Goal: Information Seeking & Learning: Learn about a topic

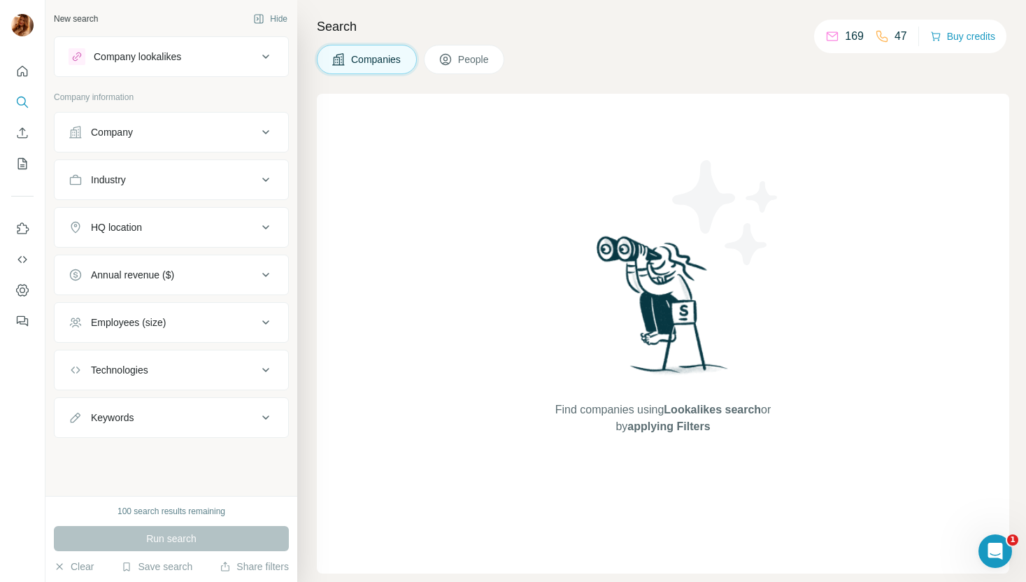
click at [187, 383] on button "Technologies" at bounding box center [172, 370] width 234 height 34
click at [180, 410] on input "text" at bounding box center [172, 404] width 206 height 25
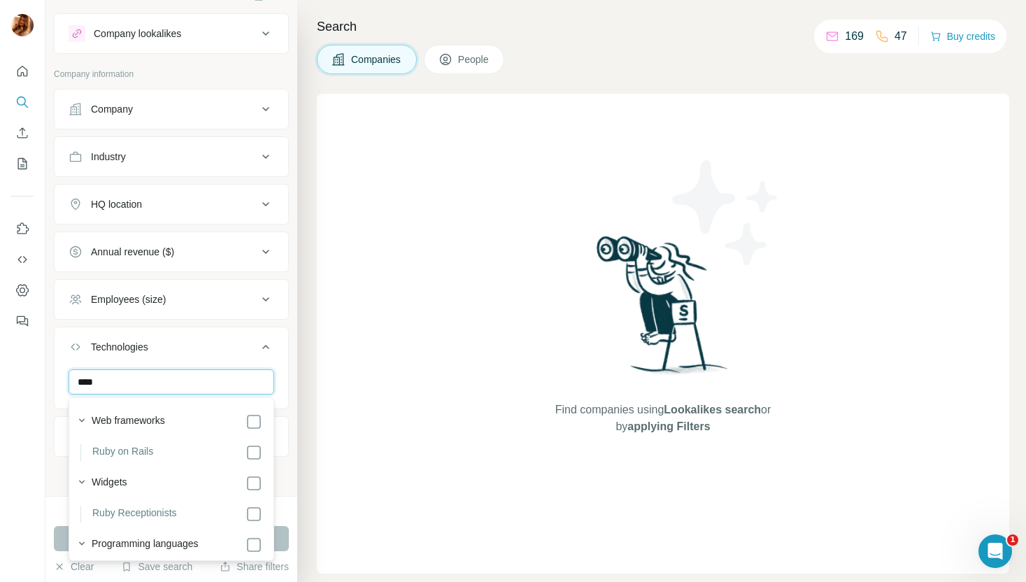
type input "****"
click at [290, 448] on div "New search Hide Company lookalikes Company information Company Industry HQ loca…" at bounding box center [171, 248] width 252 height 496
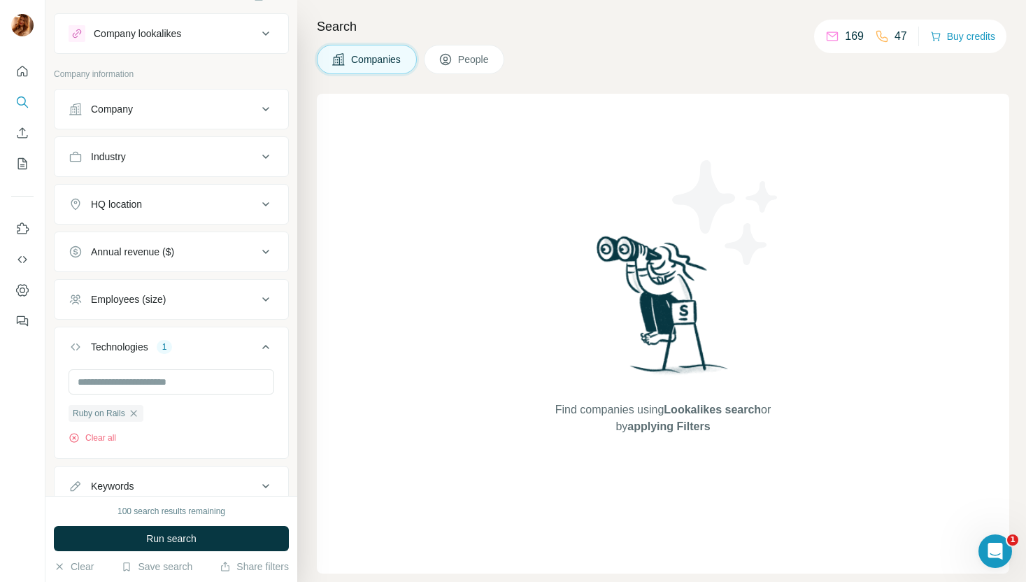
click at [210, 201] on div "HQ location" at bounding box center [163, 204] width 189 height 14
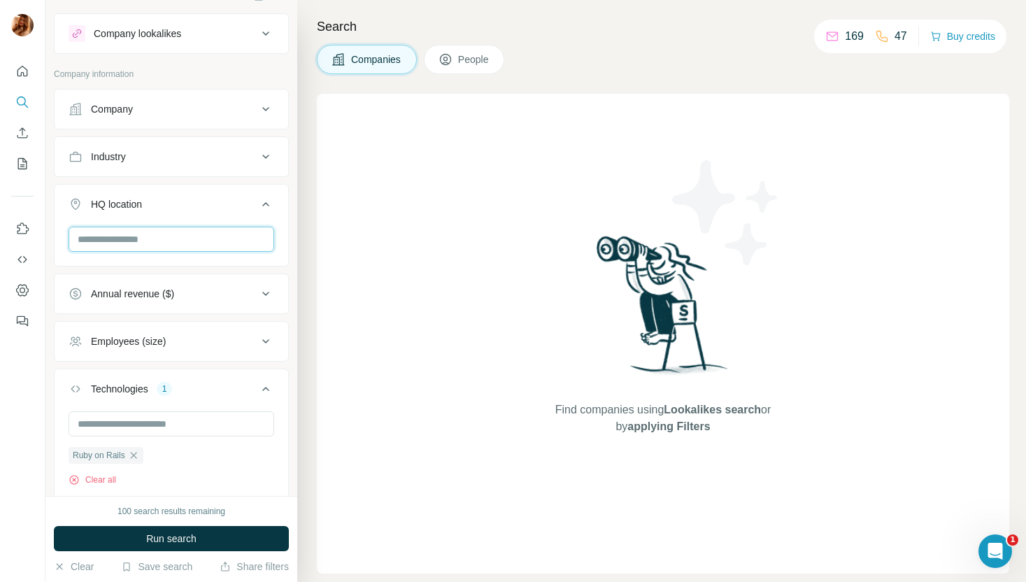
click at [178, 247] on input "text" at bounding box center [172, 239] width 206 height 25
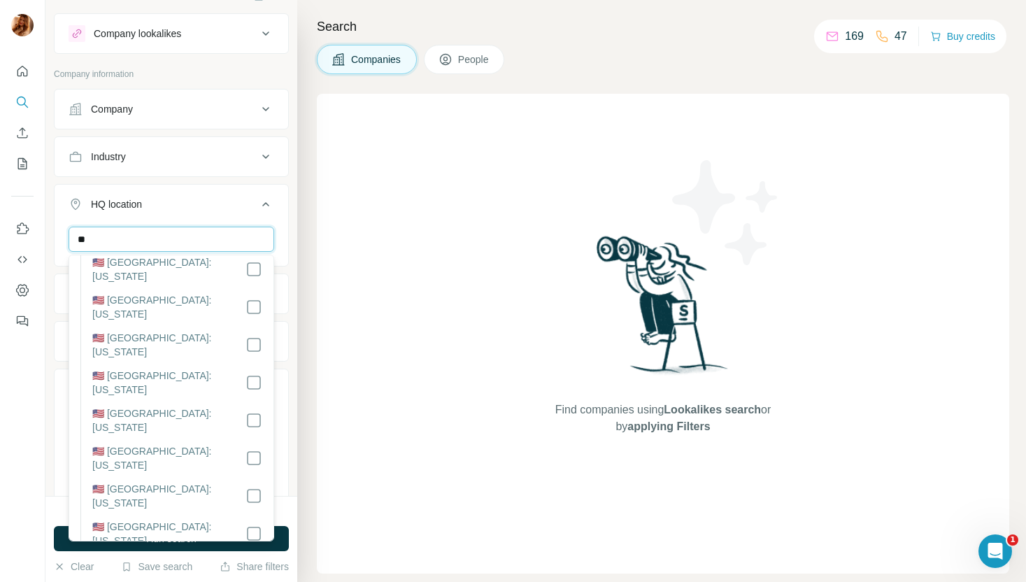
type input "*"
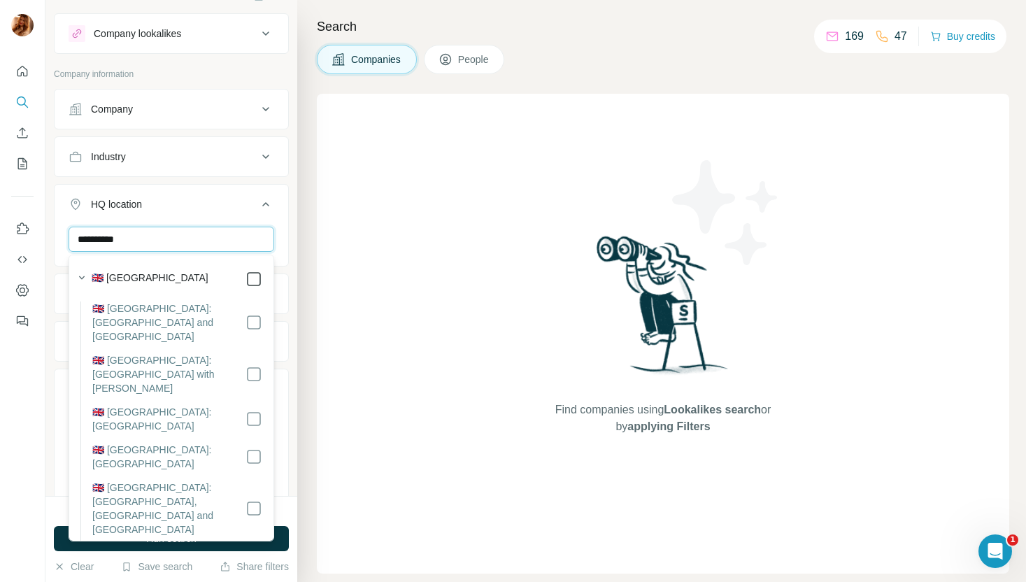
type input "**********"
click at [290, 307] on div "**********" at bounding box center [171, 248] width 252 height 496
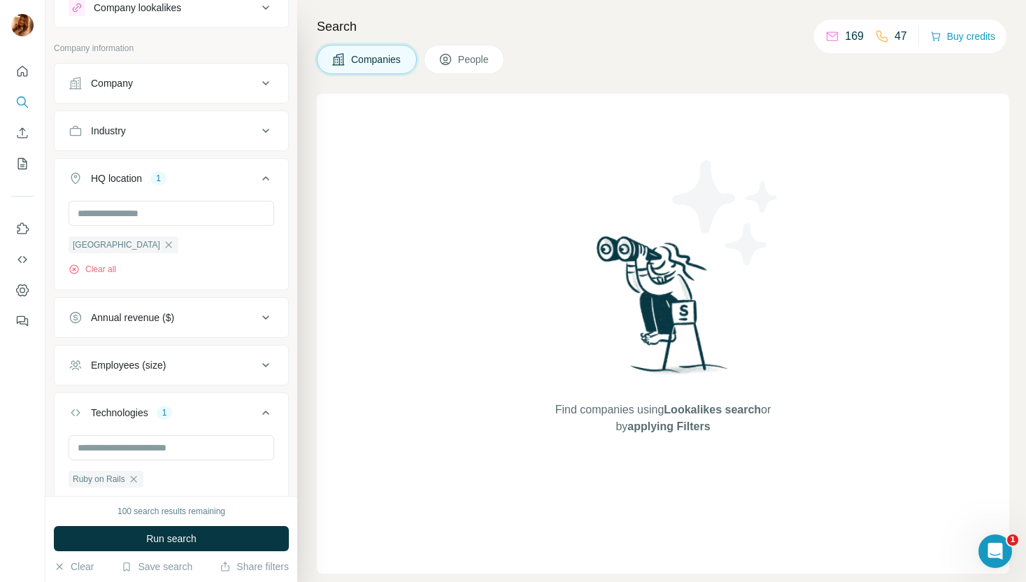
scroll to position [50, 0]
click at [219, 364] on div "Employees (size)" at bounding box center [163, 364] width 189 height 14
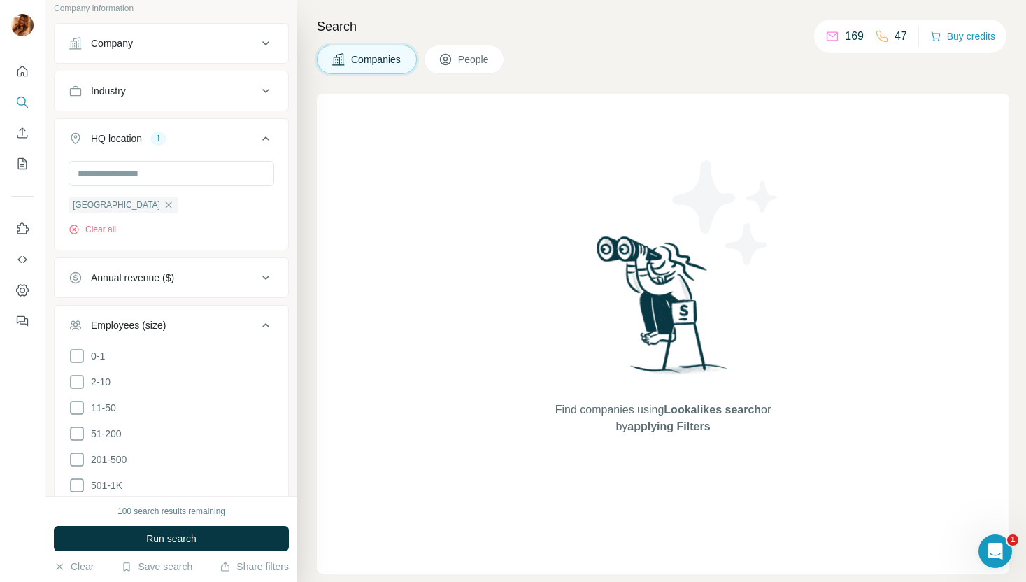
scroll to position [100, 0]
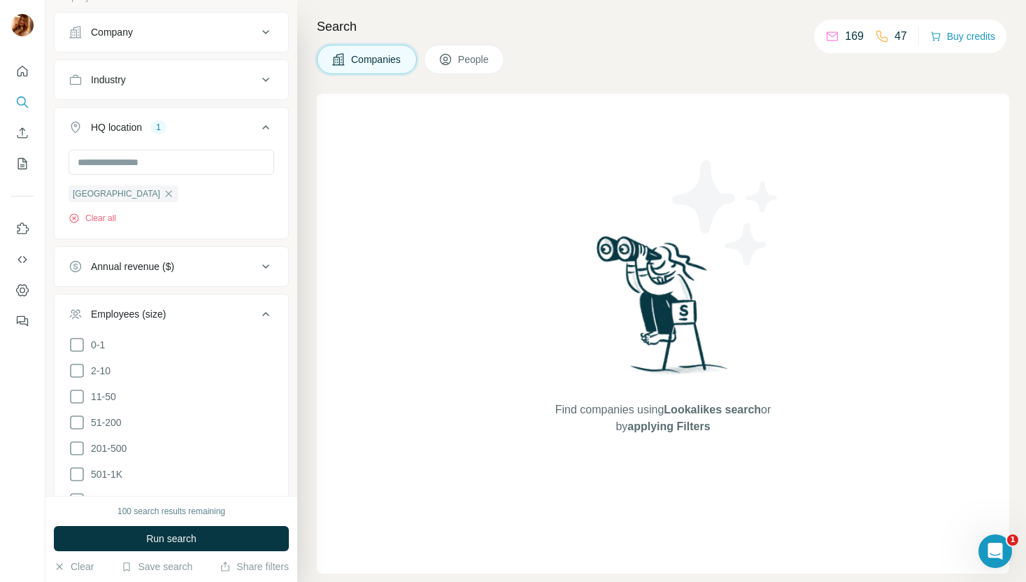
click at [78, 429] on icon at bounding box center [77, 422] width 17 height 17
click at [74, 444] on icon at bounding box center [77, 448] width 17 height 17
click at [116, 534] on button "Run search" at bounding box center [171, 538] width 235 height 25
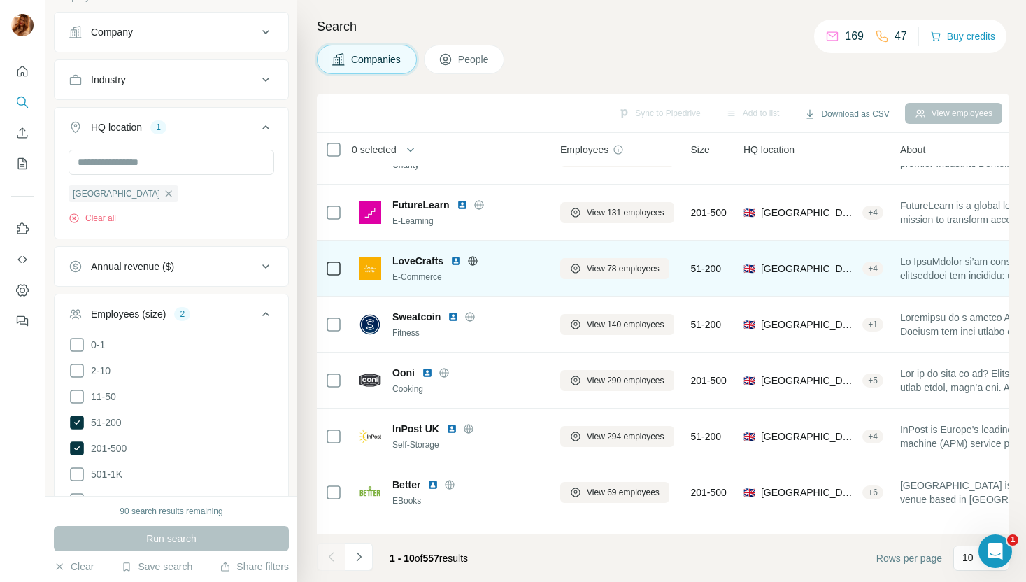
scroll to position [192, 0]
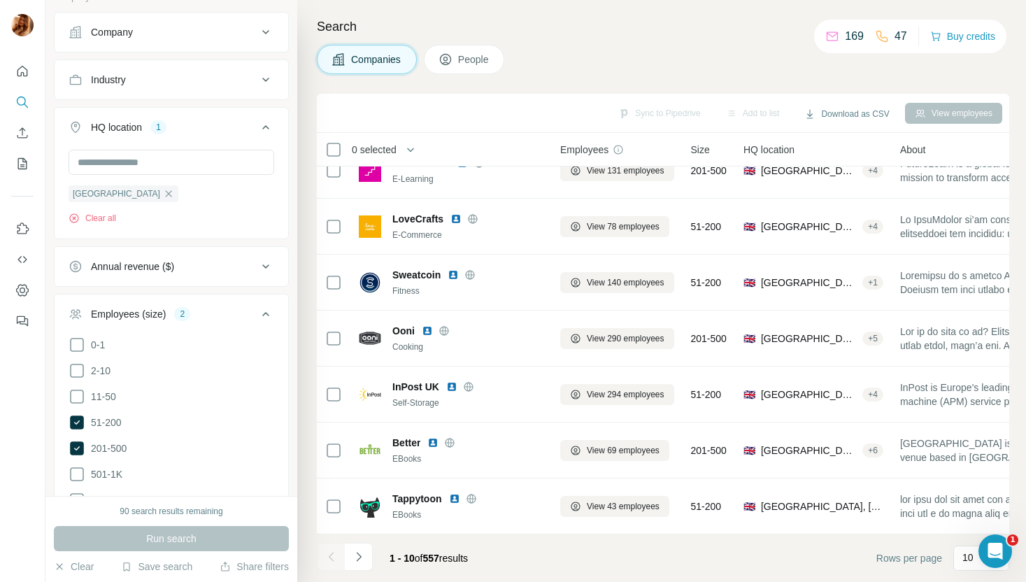
click at [269, 309] on icon at bounding box center [265, 314] width 17 height 17
click at [263, 359] on icon at bounding box center [265, 361] width 17 height 17
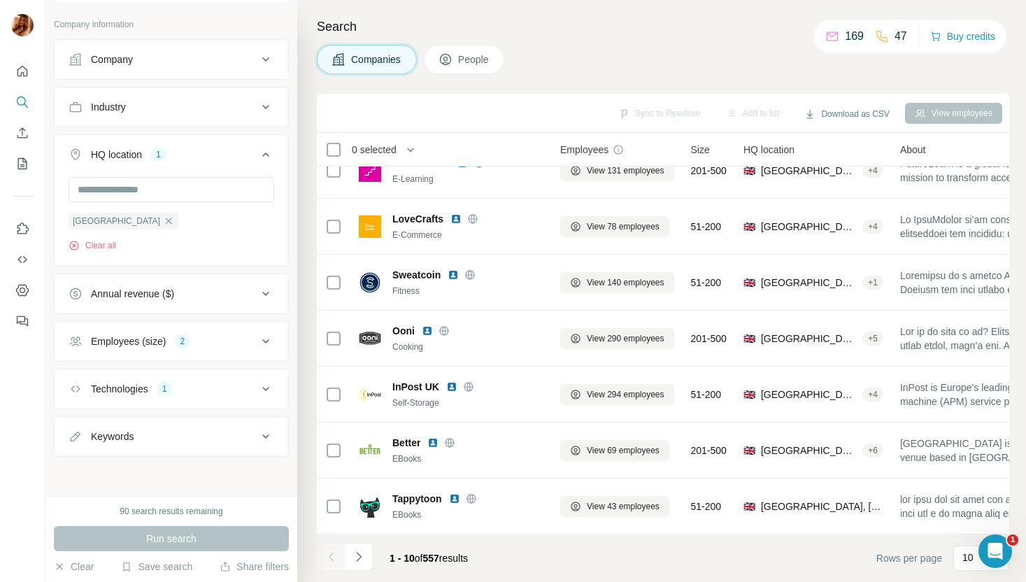
scroll to position [73, 0]
click at [259, 441] on icon at bounding box center [265, 436] width 17 height 17
click at [197, 464] on input "text" at bounding box center [158, 471] width 178 height 25
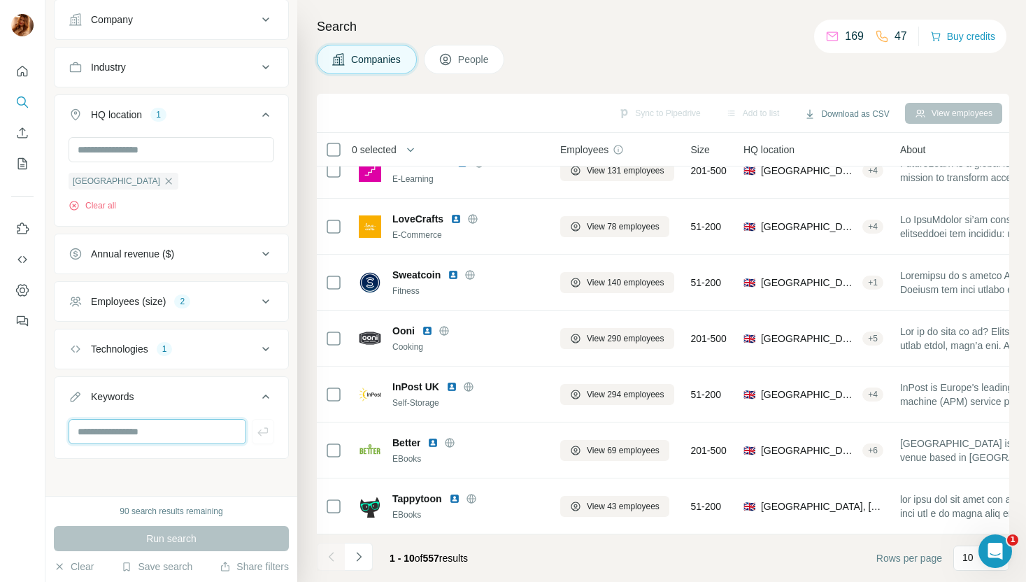
scroll to position [115, 0]
click at [227, 354] on button "Technologies 1" at bounding box center [172, 347] width 234 height 34
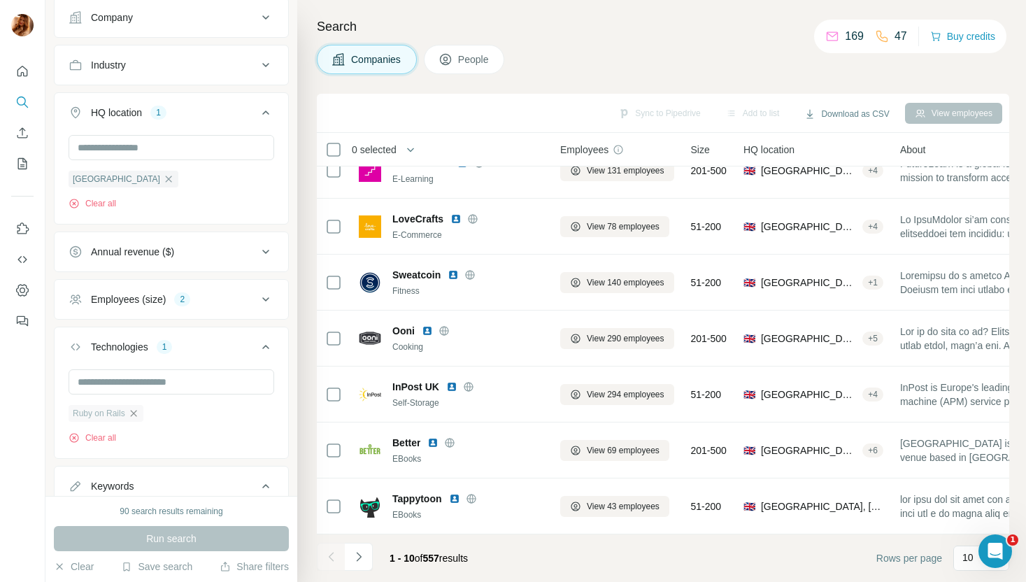
click at [136, 413] on icon "button" at bounding box center [133, 413] width 11 height 11
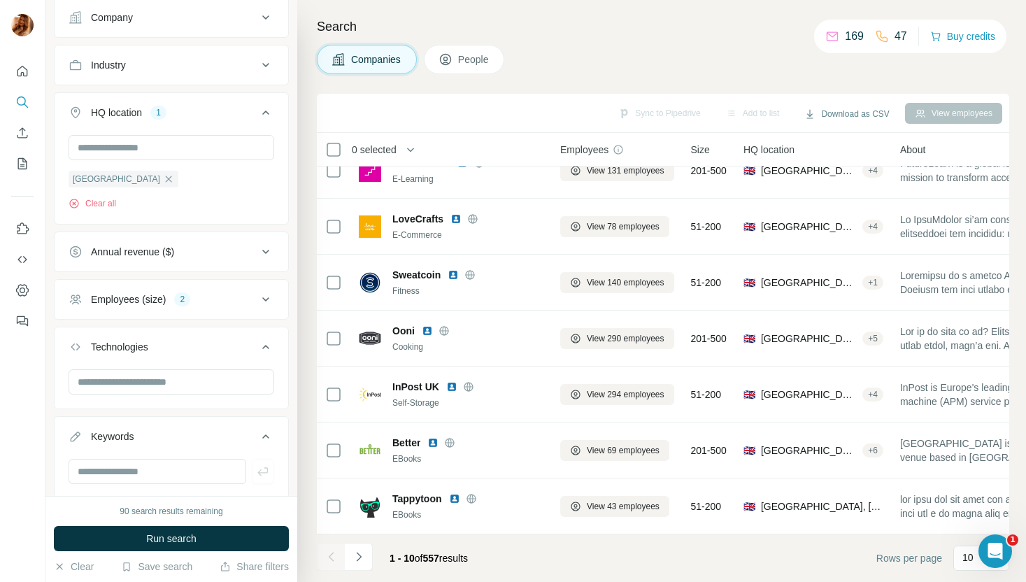
scroll to position [157, 0]
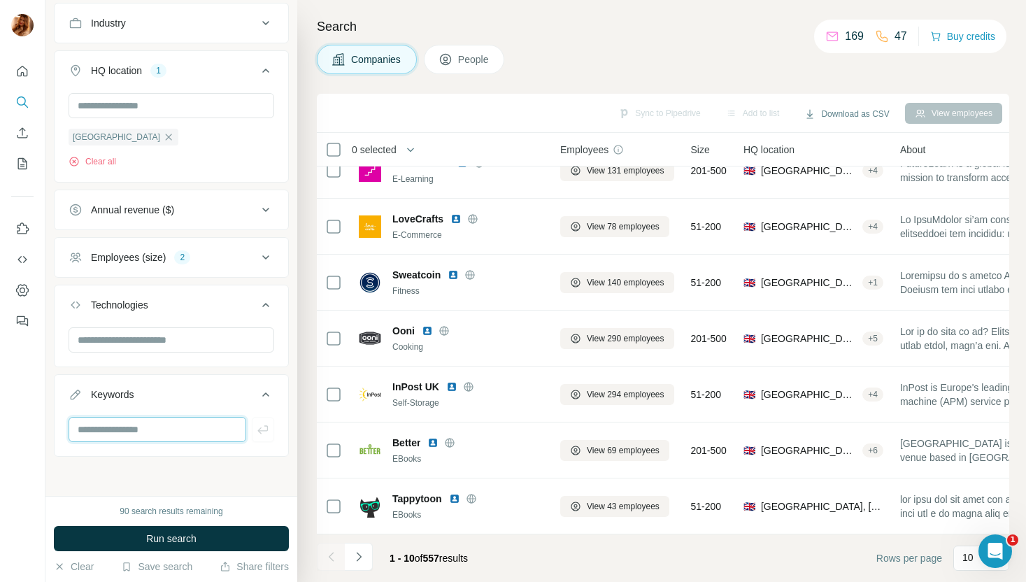
click at [194, 425] on input "text" at bounding box center [158, 429] width 178 height 25
type input "*"
type input "**********"
click at [255, 431] on button "button" at bounding box center [263, 429] width 22 height 25
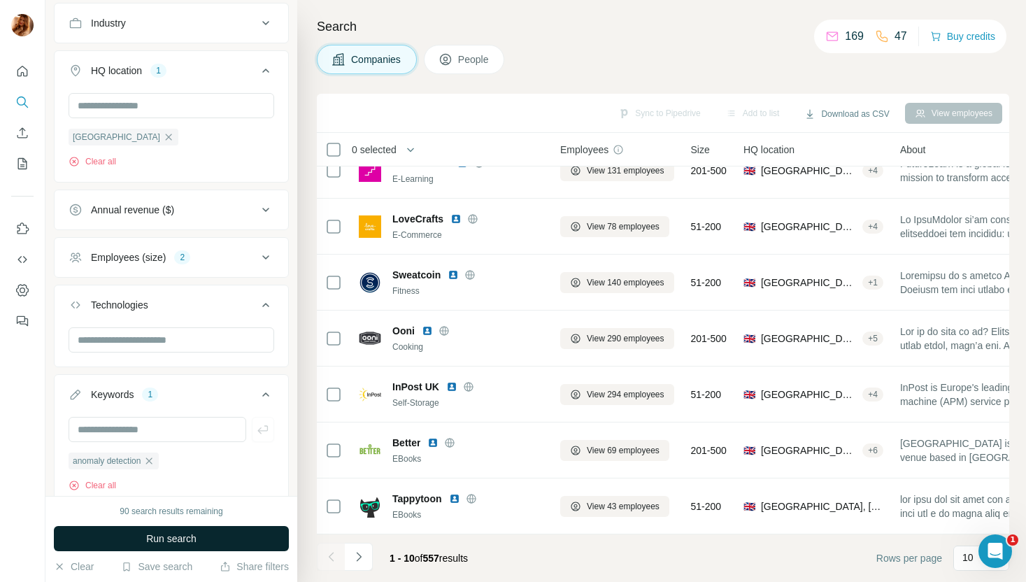
click at [217, 543] on button "Run search" at bounding box center [171, 538] width 235 height 25
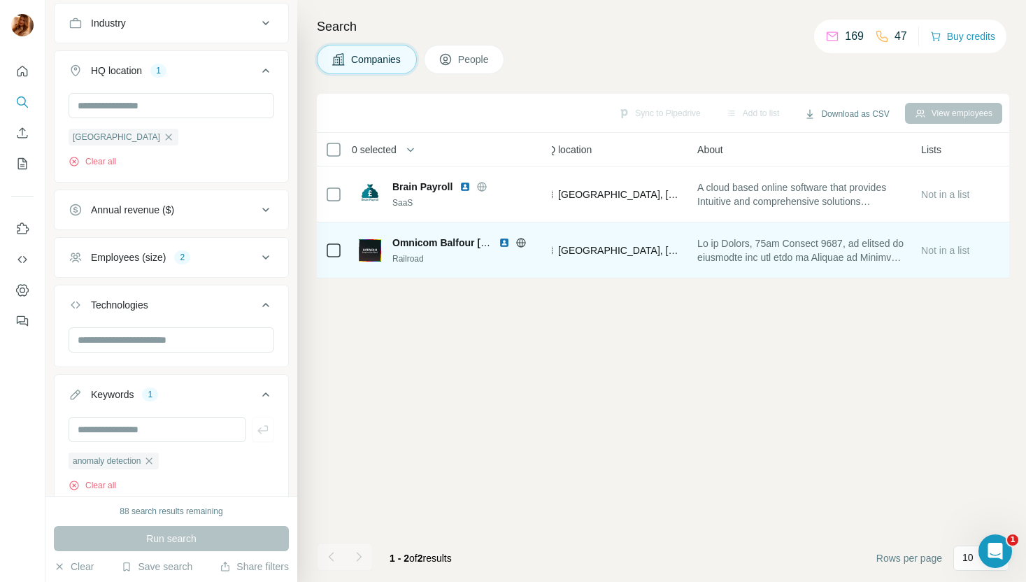
scroll to position [0, 207]
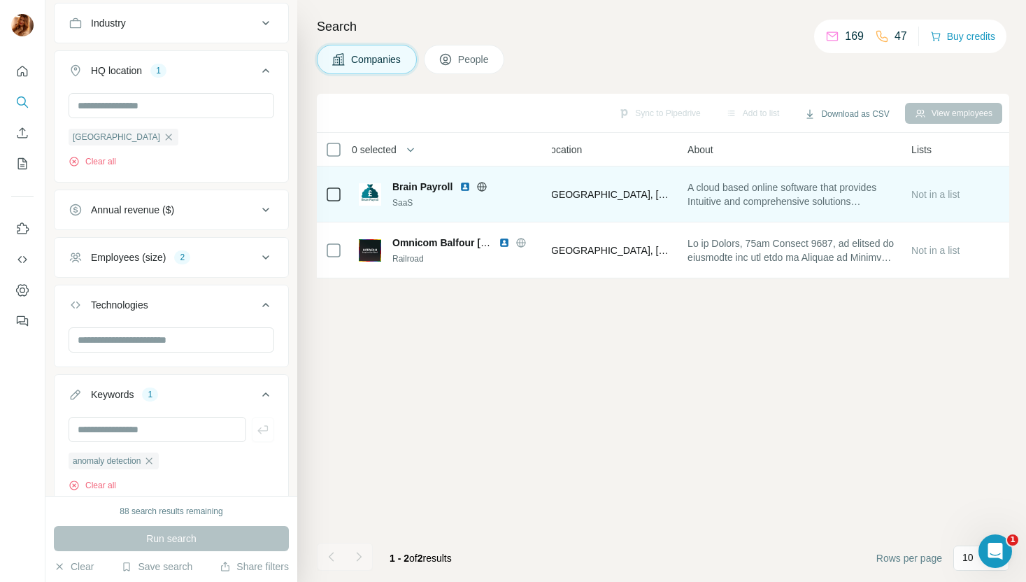
click at [759, 202] on span "A cloud based online software that provides Intuitive and comprehensive solutio…" at bounding box center [791, 194] width 207 height 28
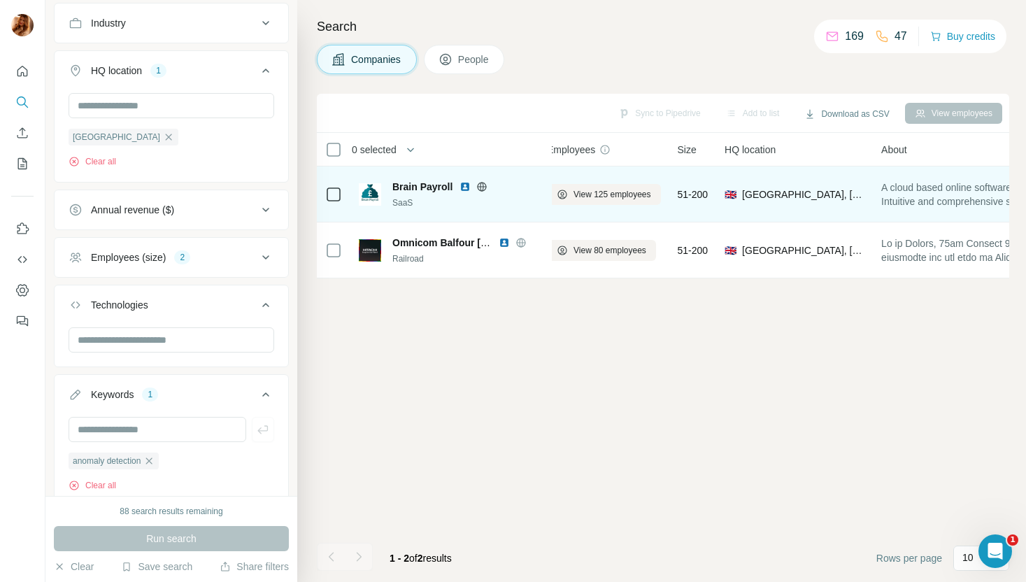
scroll to position [0, 0]
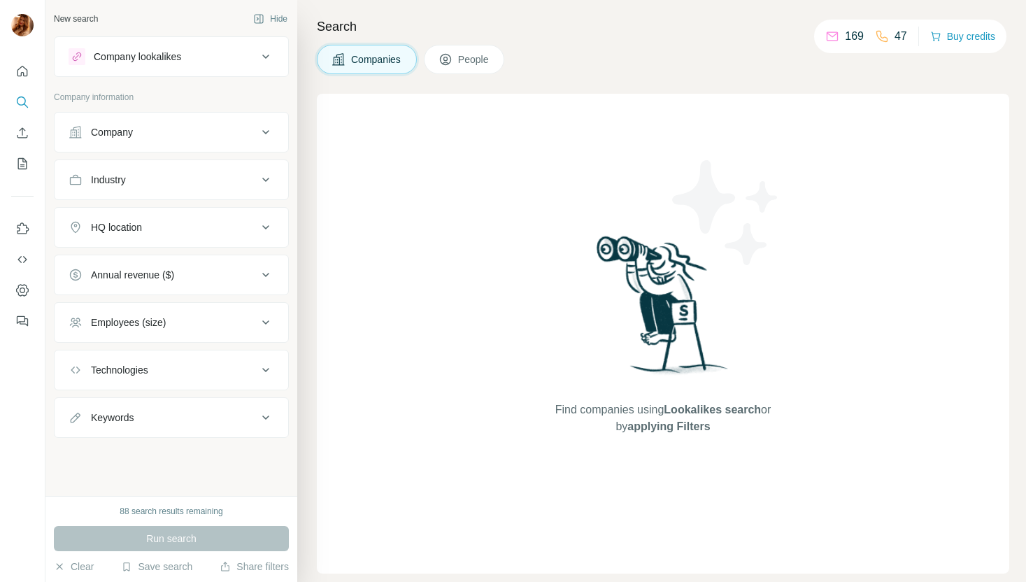
click at [845, 44] on p "169" at bounding box center [854, 36] width 19 height 17
click at [850, 31] on p "169" at bounding box center [854, 36] width 19 height 17
click at [15, 292] on icon "Dashboard" at bounding box center [22, 290] width 14 height 14
